Goal: Information Seeking & Learning: Learn about a topic

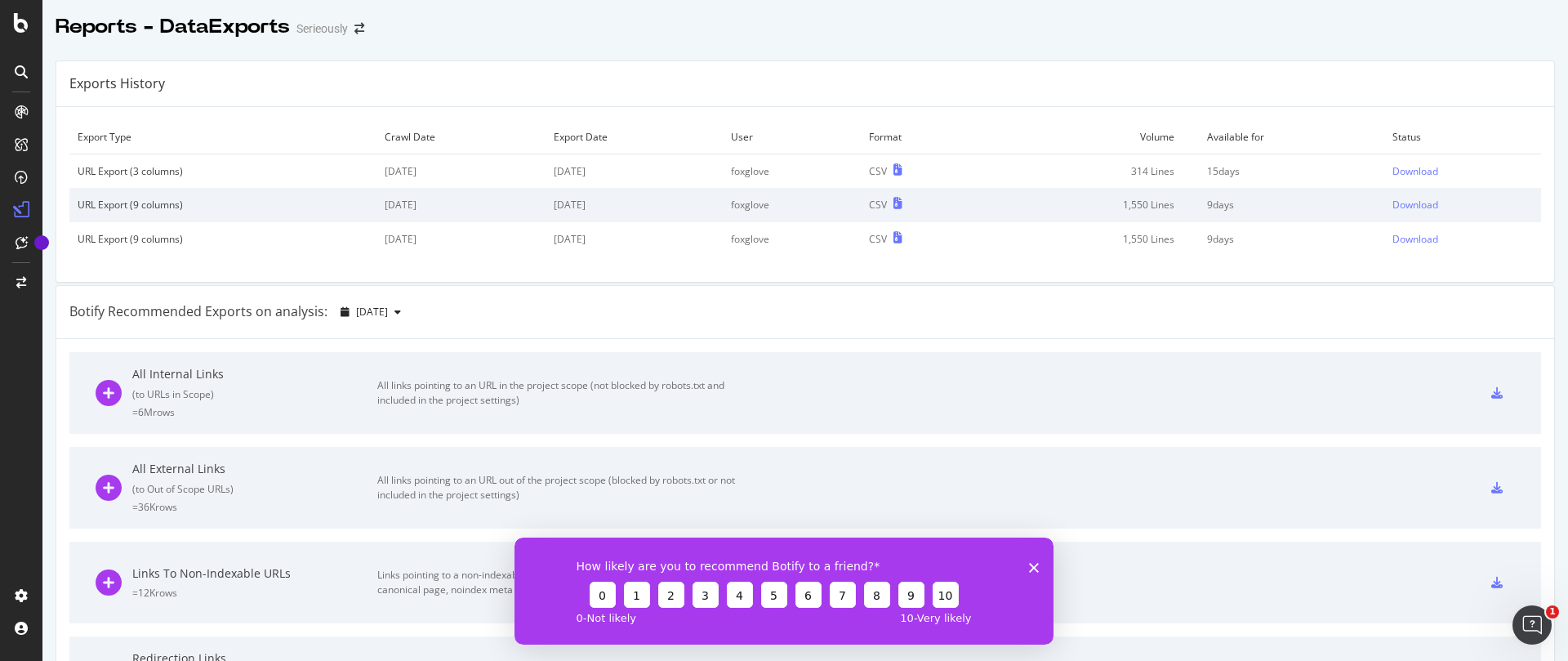
click at [1030, 566] on icon "Fermer l'enquête" at bounding box center [1034, 567] width 10 height 10
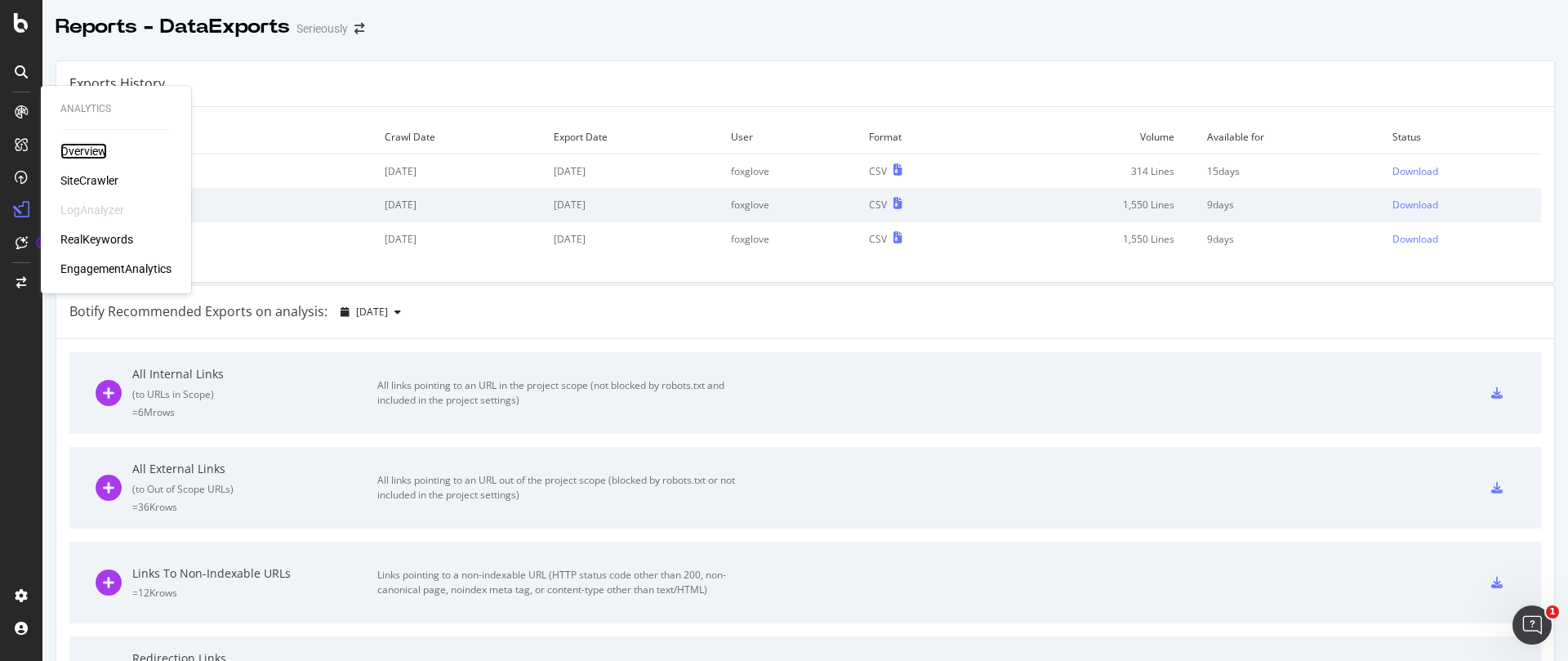
click at [75, 153] on div "Overview" at bounding box center [84, 151] width 47 height 16
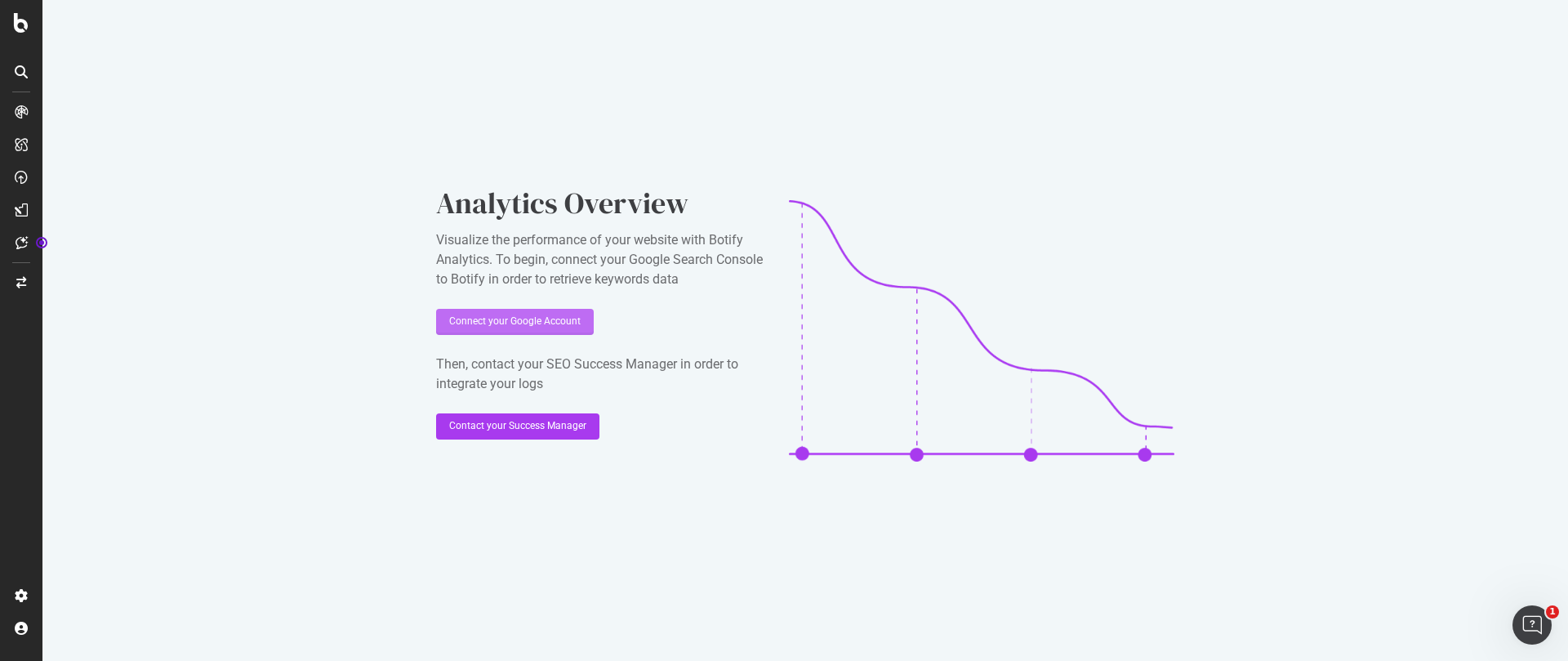
click at [508, 323] on div "Connect your Google Account" at bounding box center [515, 321] width 132 height 14
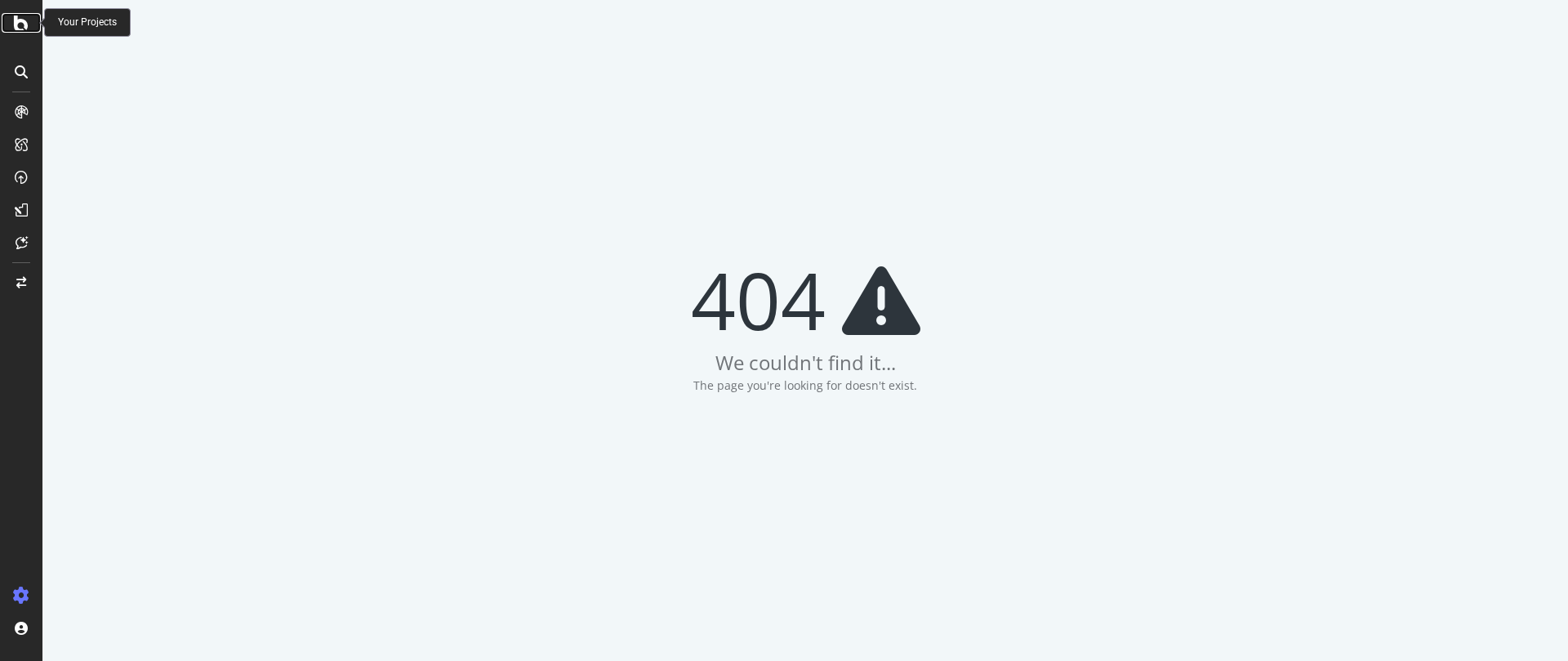
click at [21, 23] on icon at bounding box center [21, 23] width 15 height 20
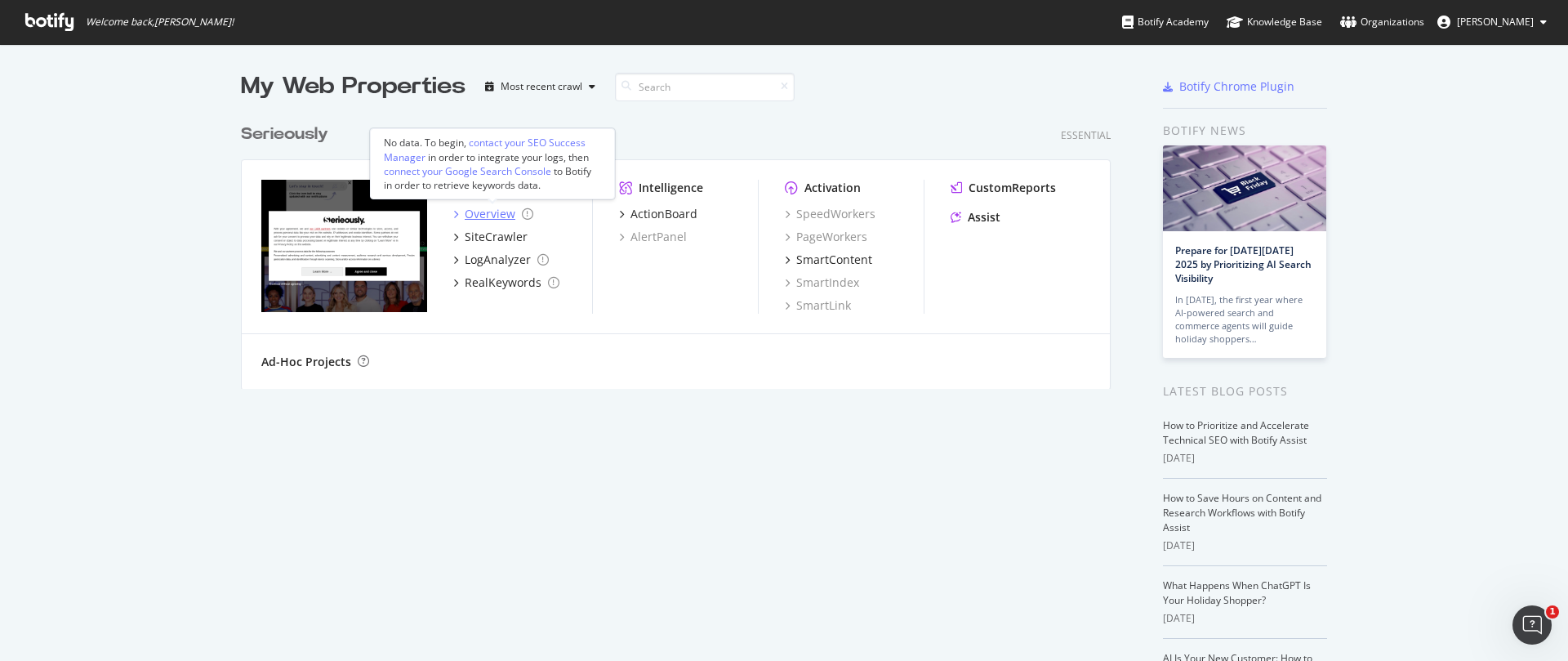
click at [465, 213] on div "Overview" at bounding box center [493, 214] width 80 height 16
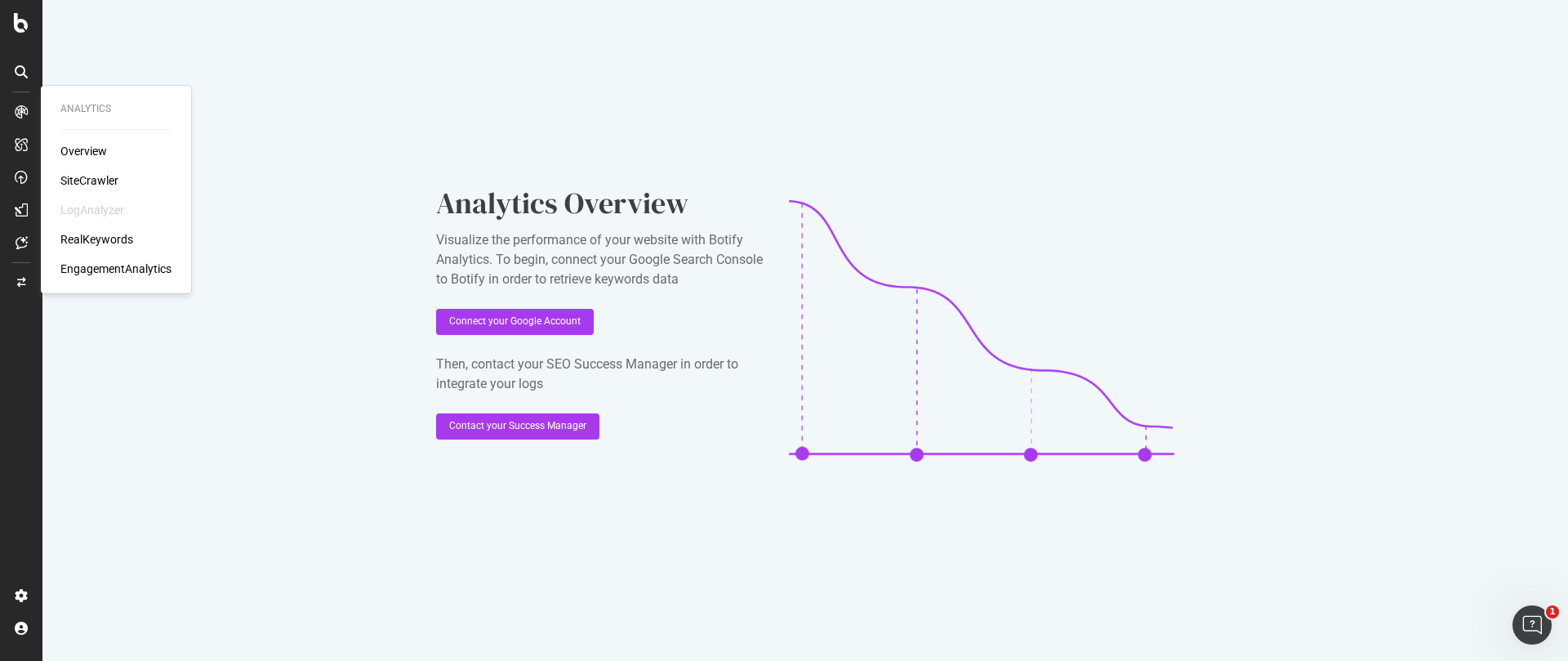
click at [95, 183] on div "SiteCrawler" at bounding box center [90, 181] width 58 height 16
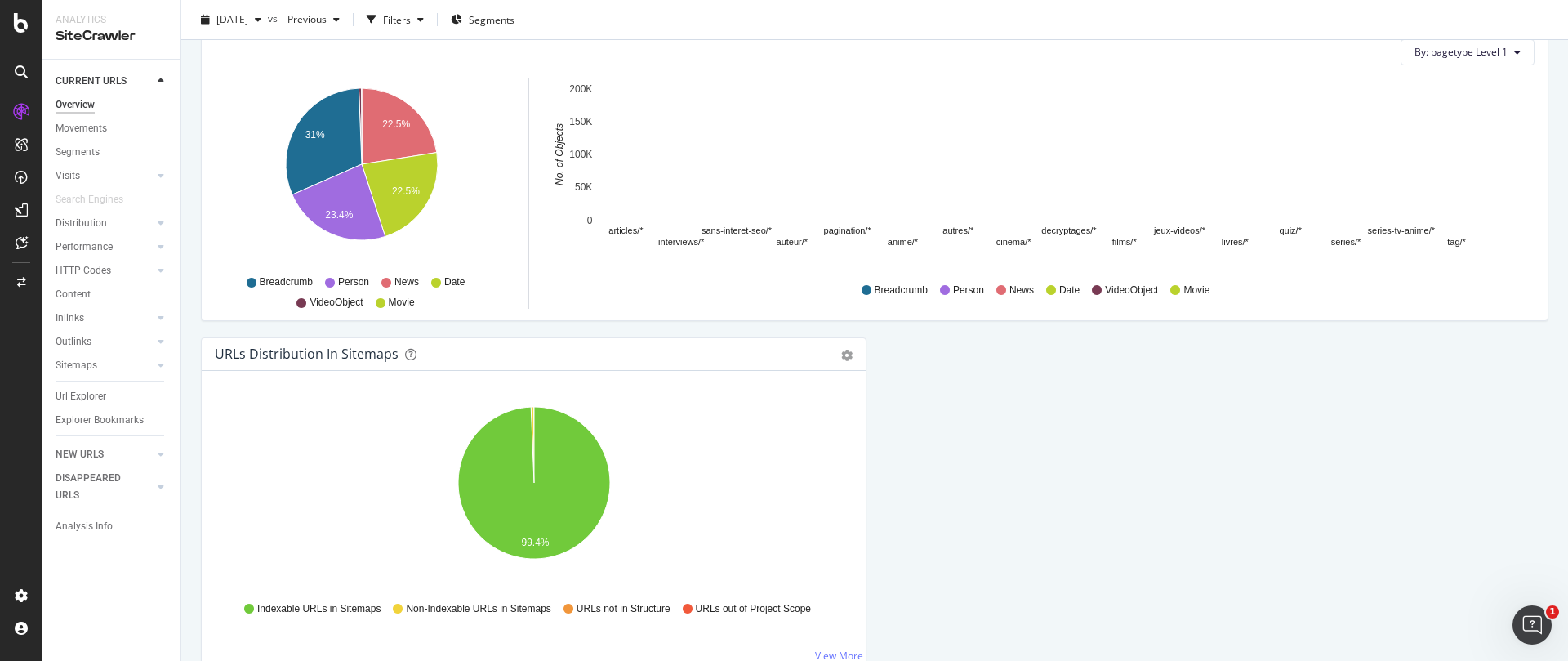
scroll to position [1666, 0]
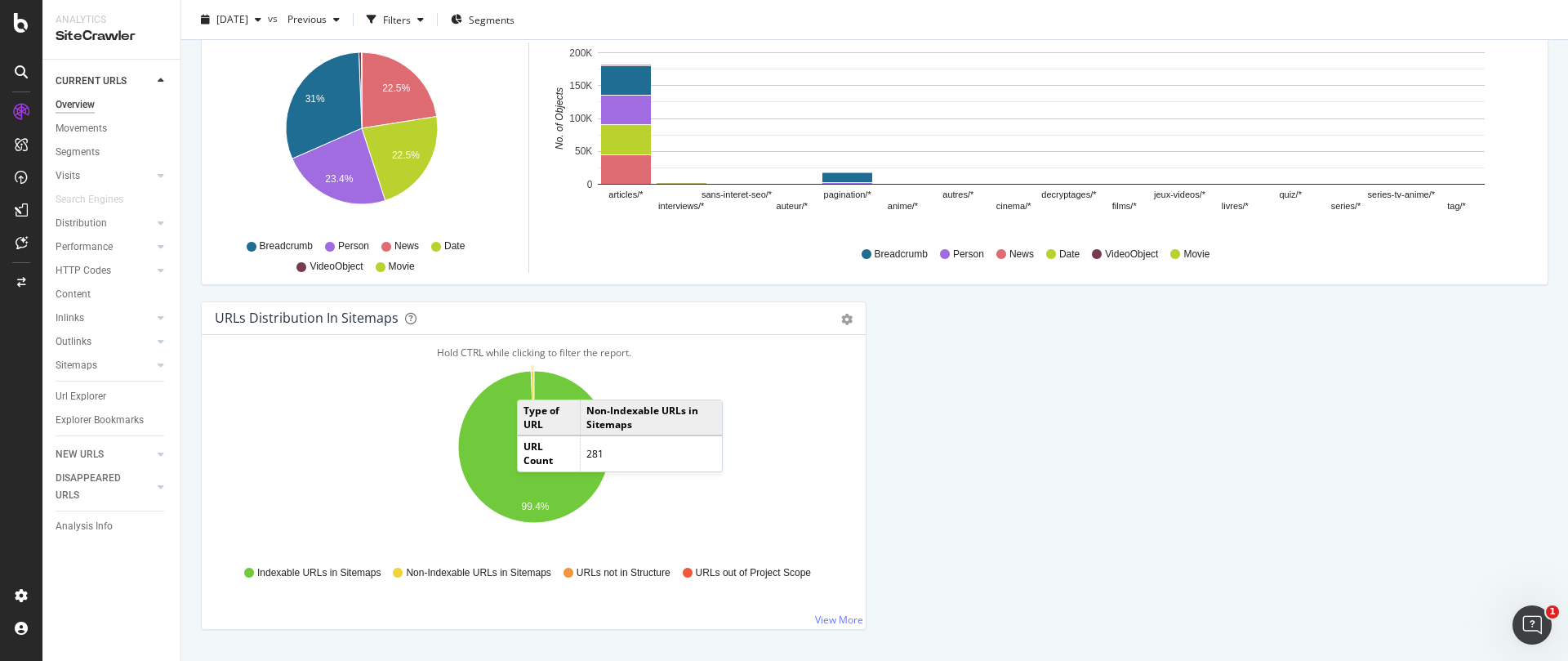
click at [534, 383] on icon "A chart." at bounding box center [533, 409] width 3 height 76
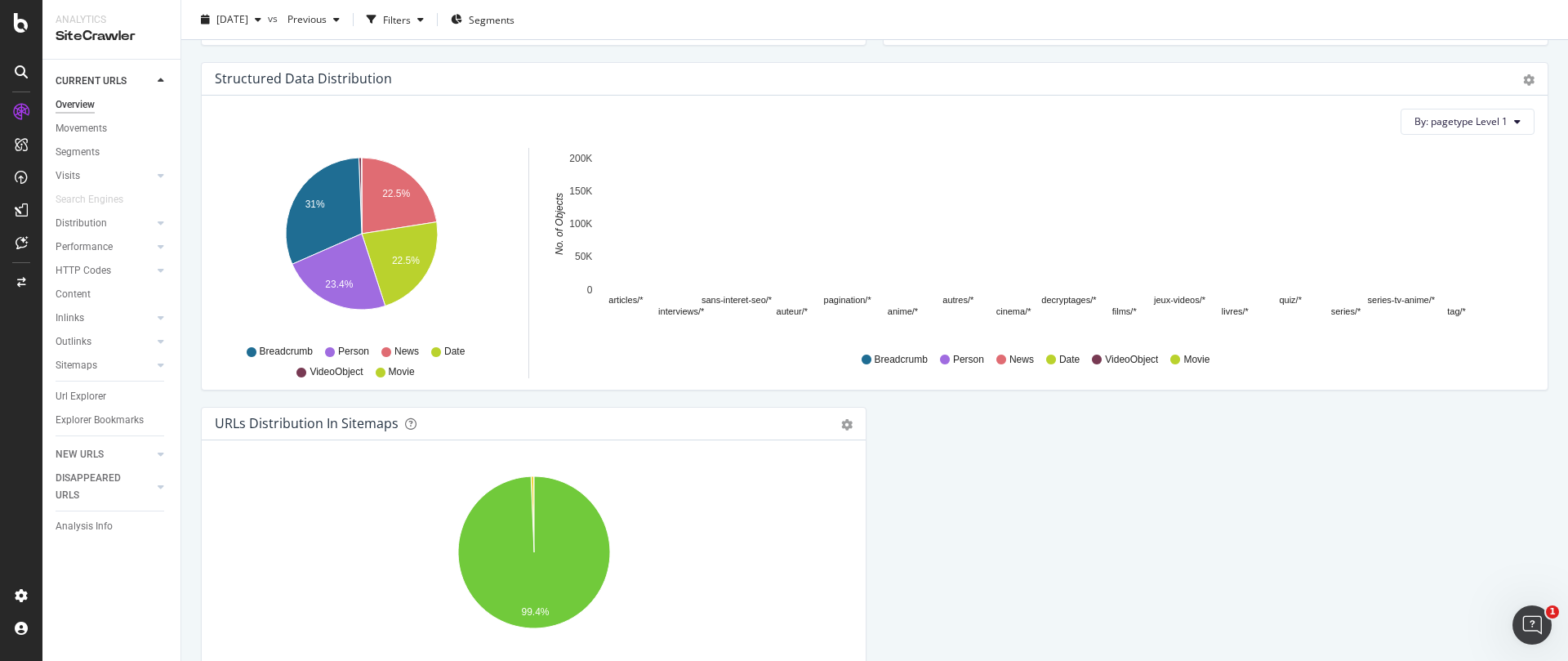
scroll to position [1597, 0]
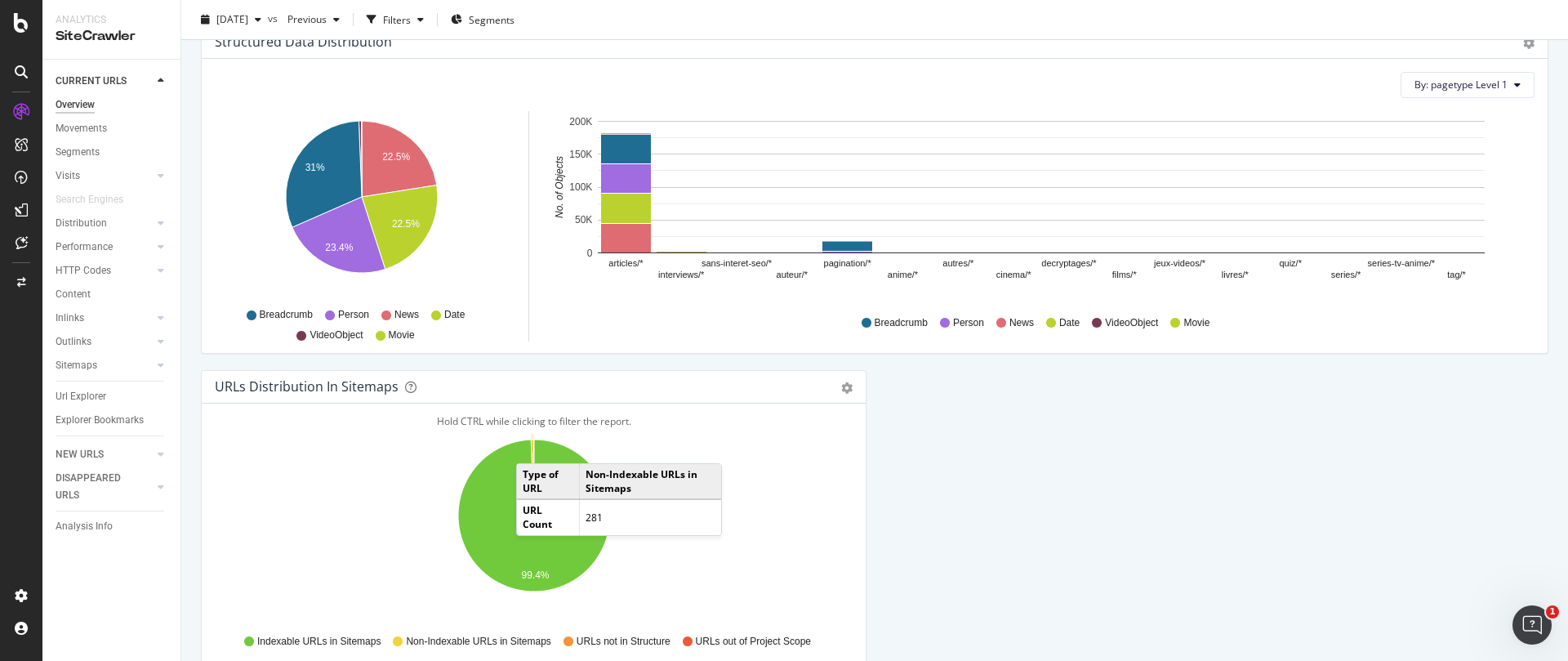
click at [533, 446] on icon "A chart." at bounding box center [533, 477] width 3 height 76
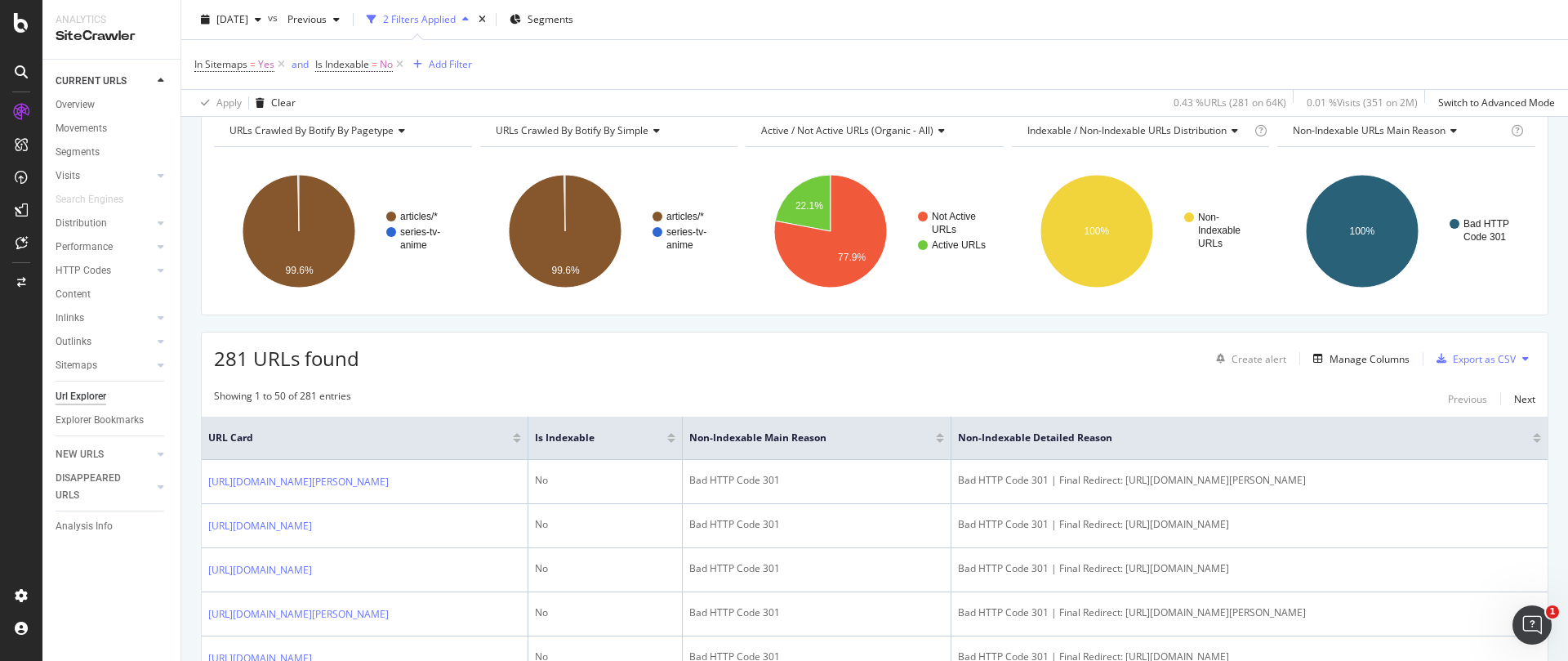
scroll to position [111, 0]
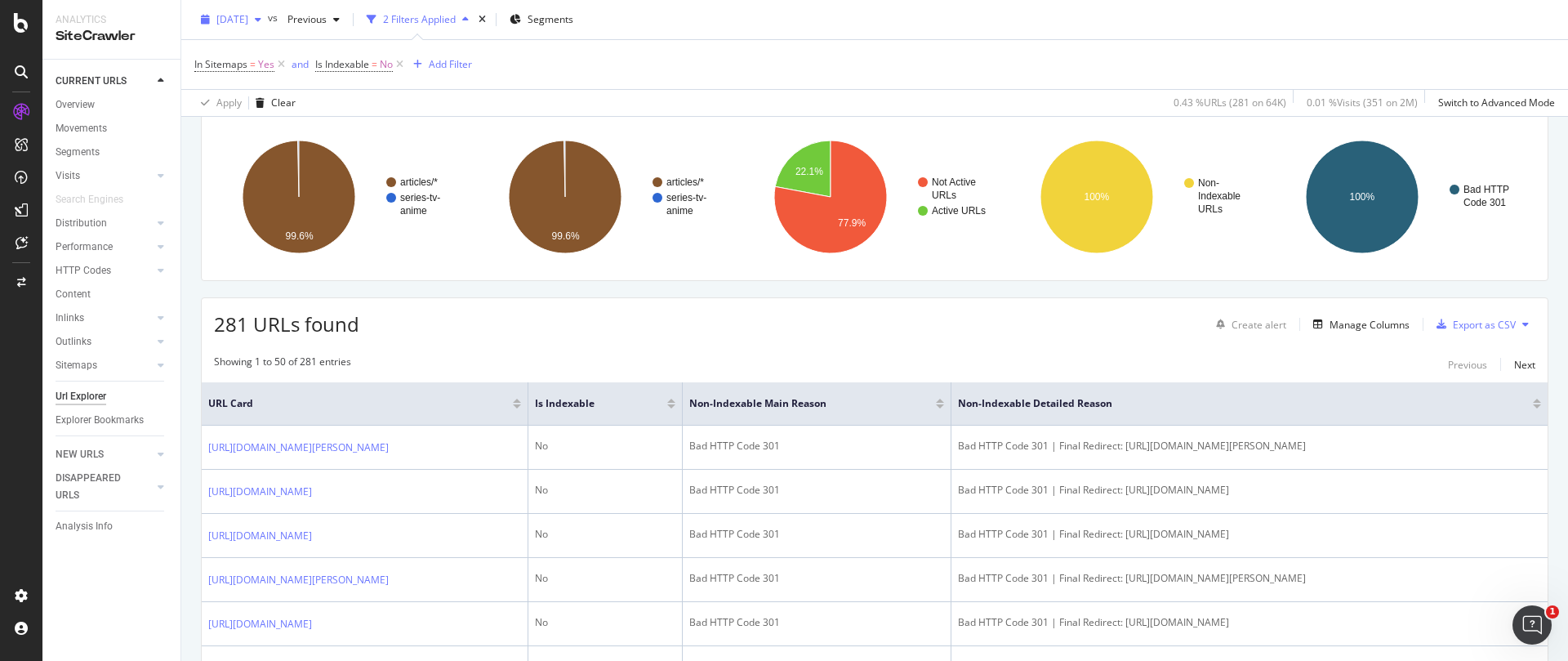
click at [268, 28] on div "[DATE]" at bounding box center [230, 20] width 73 height 25
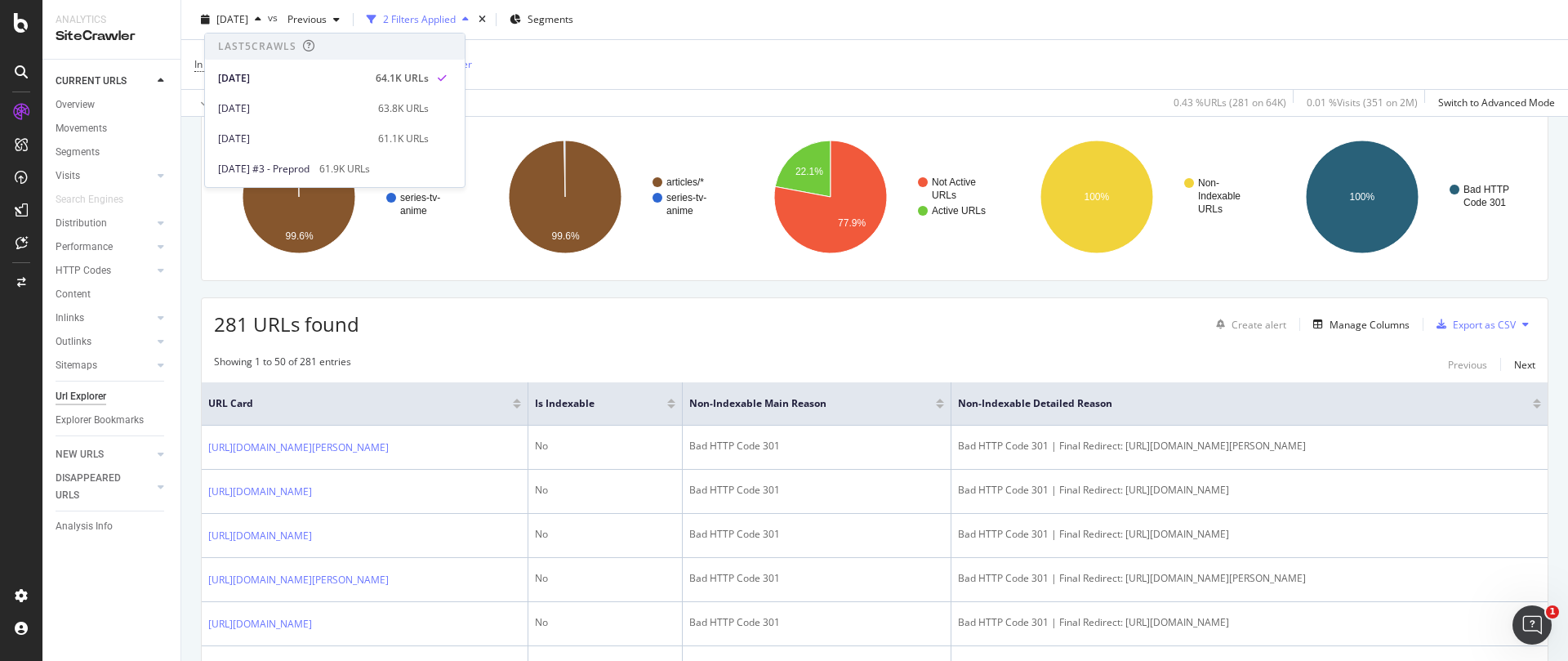
click at [739, 30] on div "2025 Sep. 15th vs Previous 2 Filters Applied Segments" at bounding box center [875, 23] width 1387 height 33
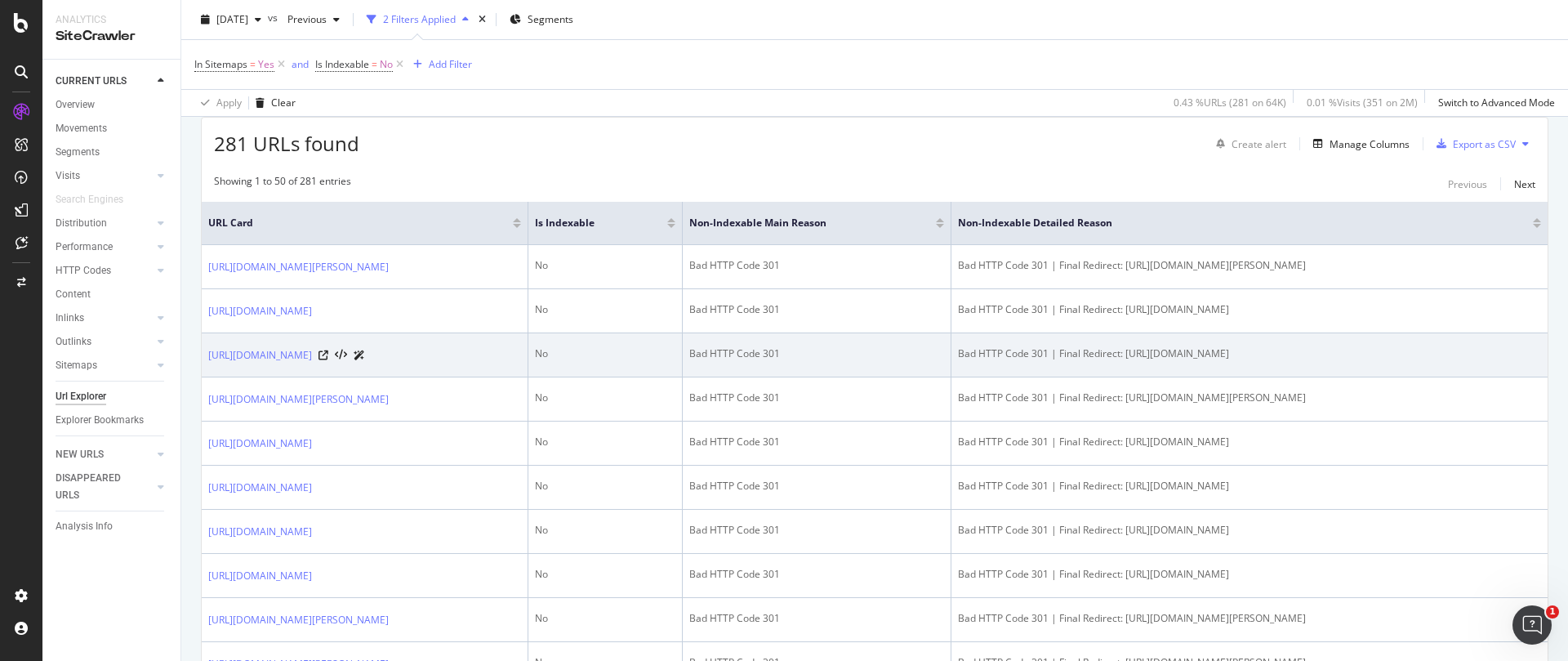
scroll to position [333, 0]
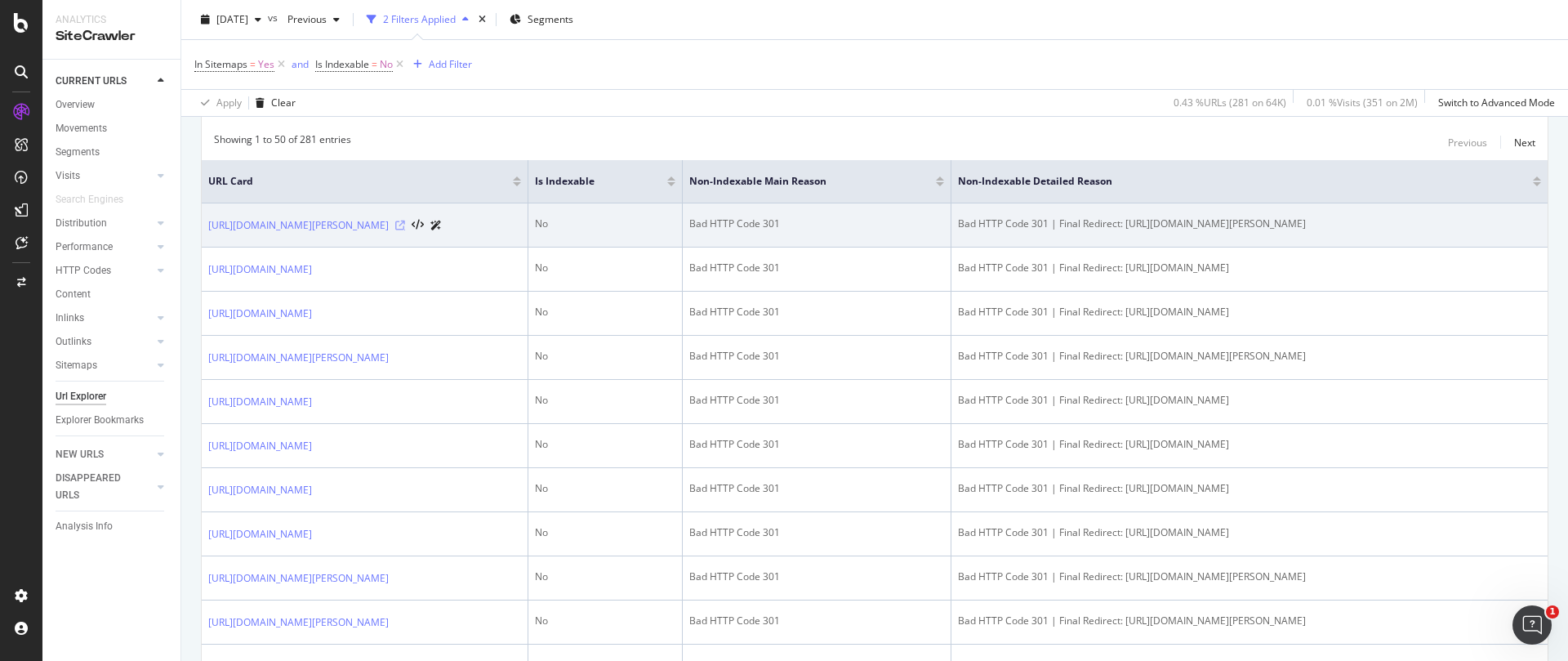
click at [405, 230] on icon at bounding box center [400, 225] width 10 height 10
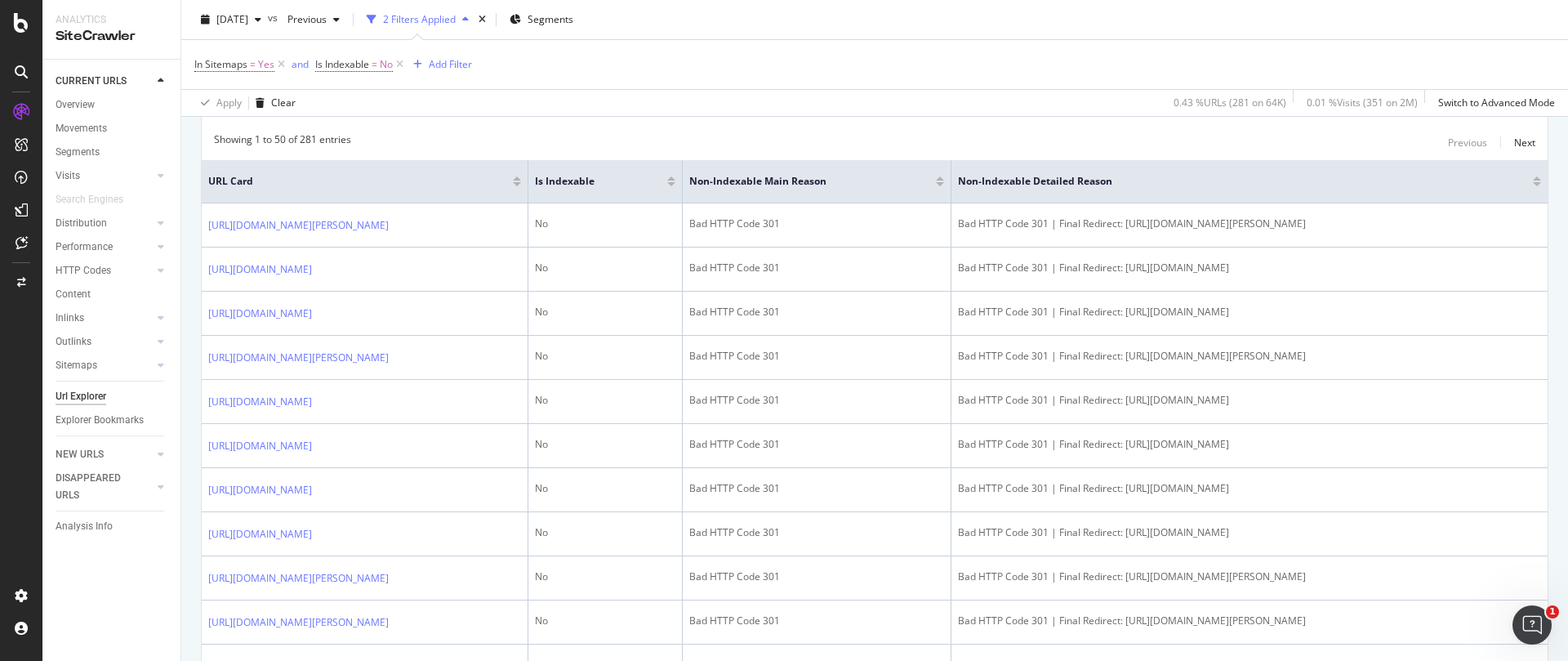
scroll to position [222, 0]
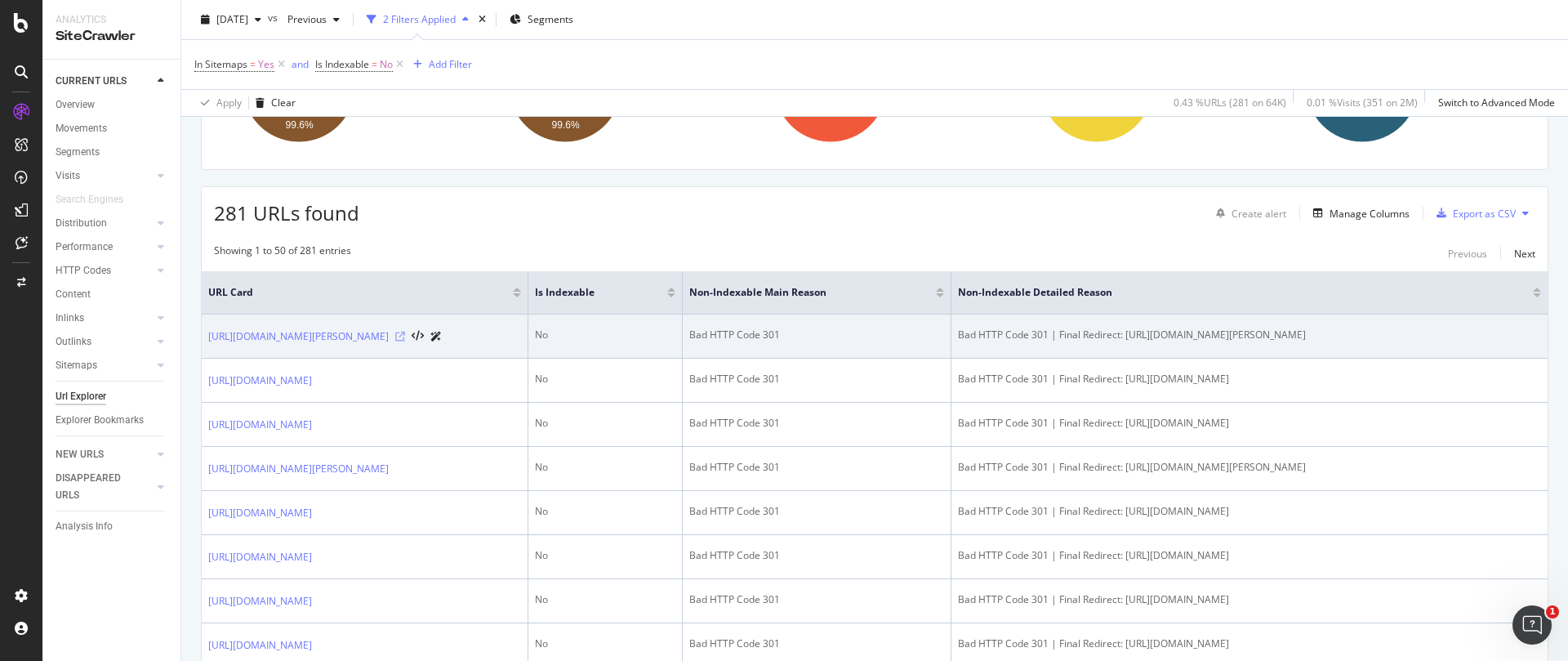
click at [405, 341] on icon at bounding box center [400, 336] width 10 height 10
drag, startPoint x: 1126, startPoint y: 336, endPoint x: 1499, endPoint y: 343, distance: 373.1
click at [1499, 343] on td "Bad HTTP Code 301 | Final Redirect: https://www.serieously.com/quiz-impossible-…" at bounding box center [1249, 336] width 596 height 44
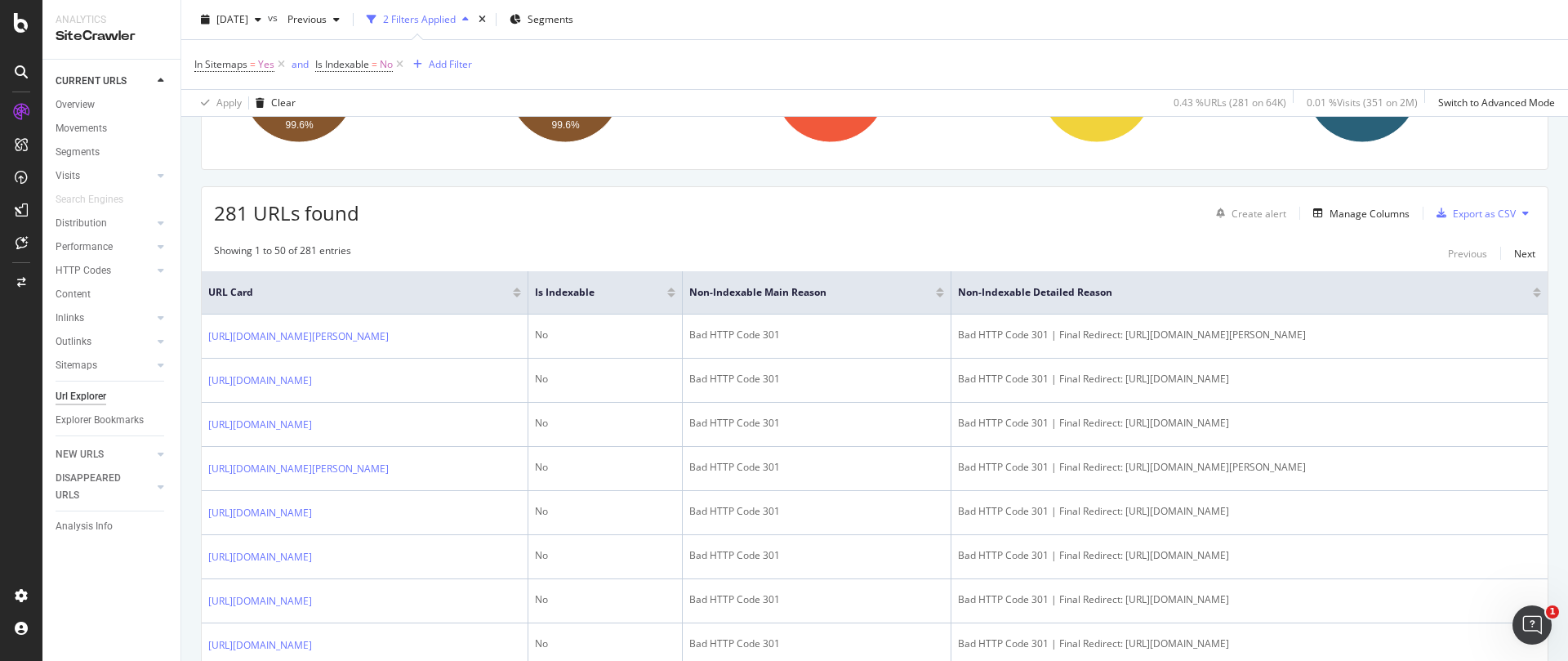
copy div "https://www.serieously.com/quiz-impossible-avoir-10-vrai-faux-julian-mcmahon/"
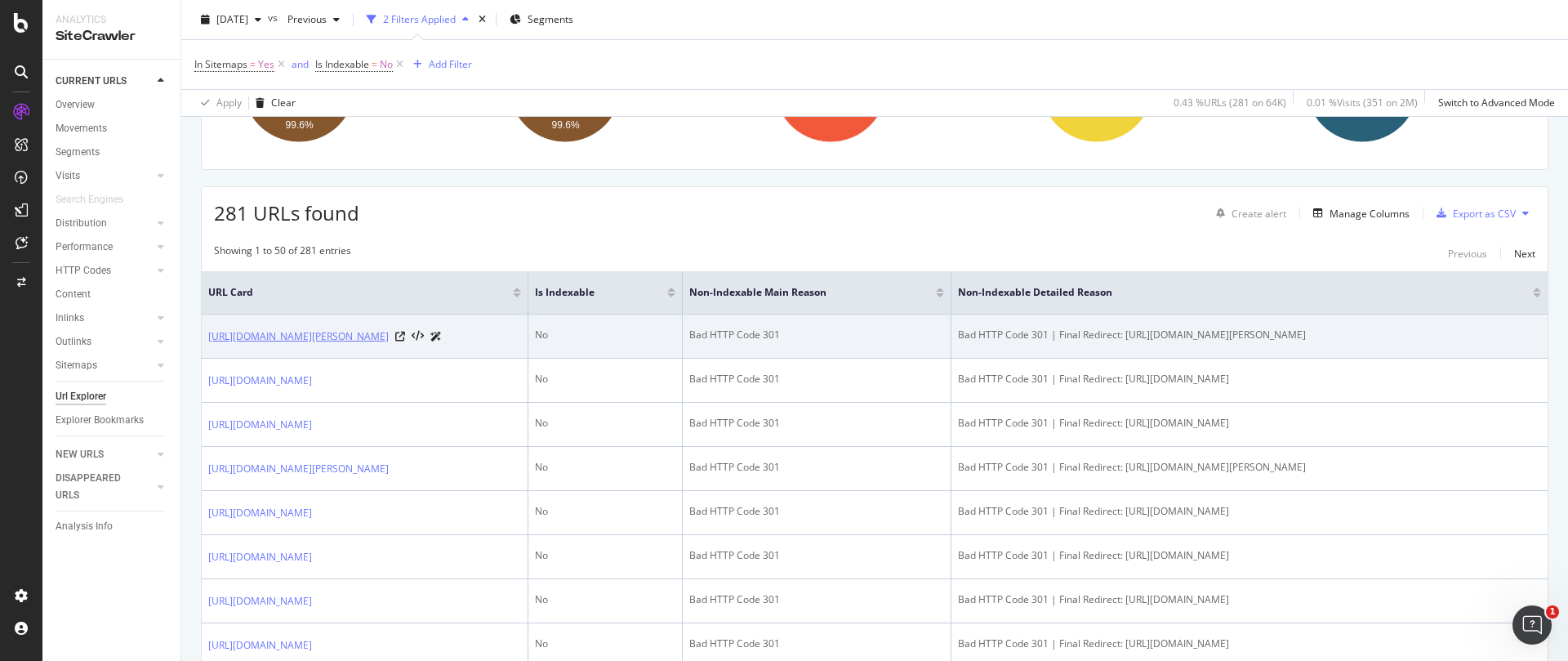
drag, startPoint x: 187, startPoint y: 335, endPoint x: 317, endPoint y: 356, distance: 131.7
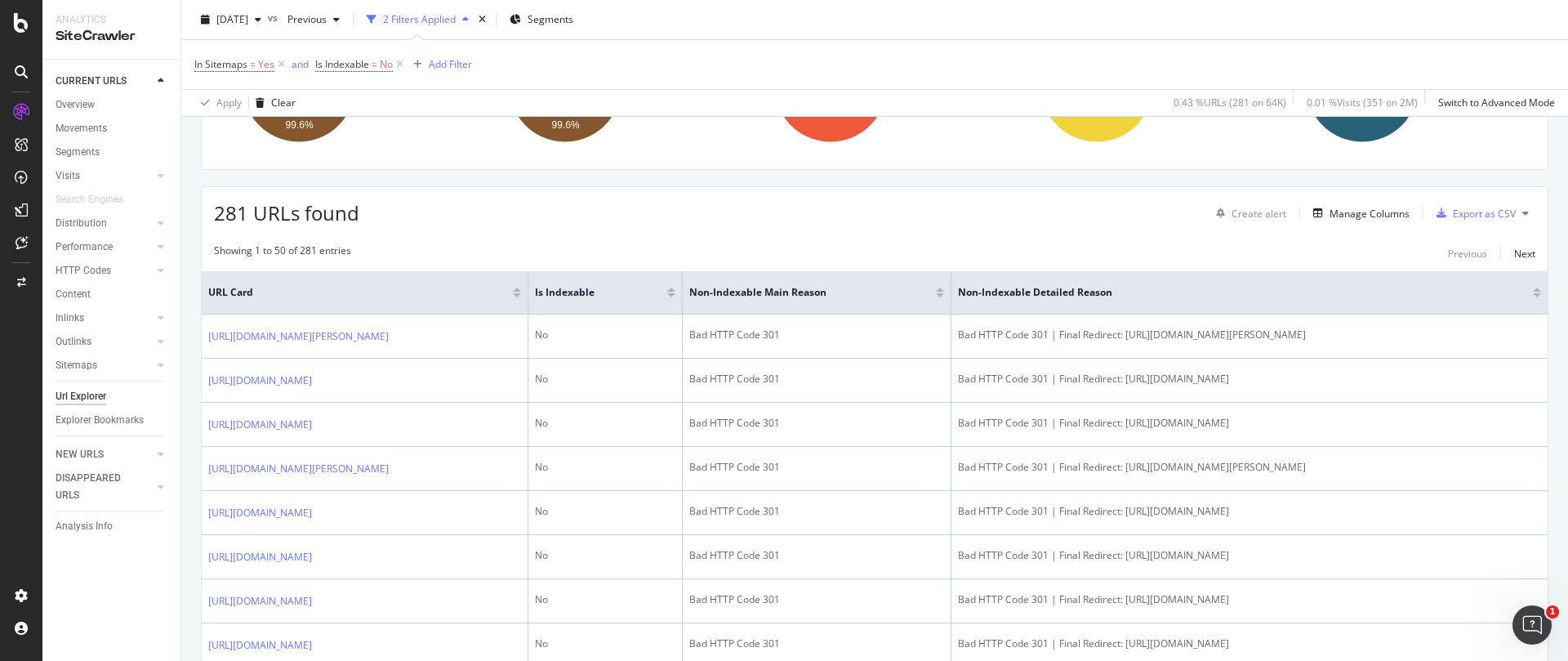
copy link "https://www.serieously.com/quiz-impossible-avoir-10-vrai-faux-julian-mcmahon/"
